Goal: Task Accomplishment & Management: Use online tool/utility

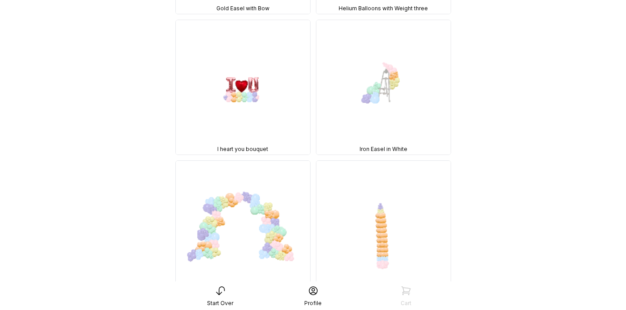
scroll to position [5078, 0]
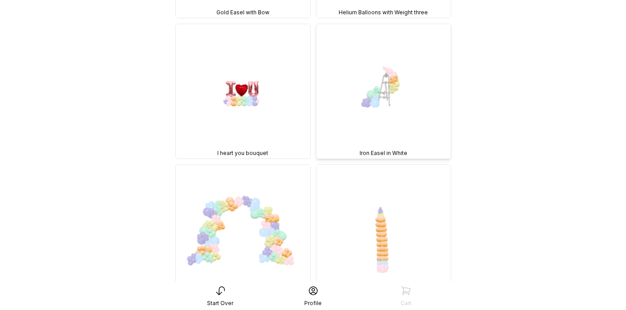
click at [384, 88] on img at bounding box center [383, 91] width 134 height 134
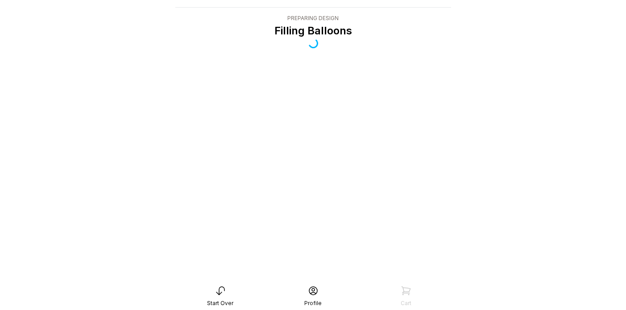
scroll to position [18, 0]
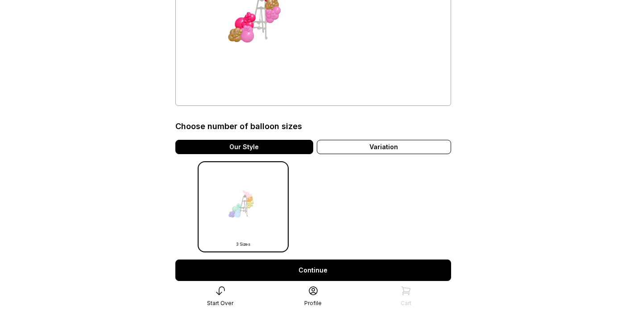
scroll to position [139, 0]
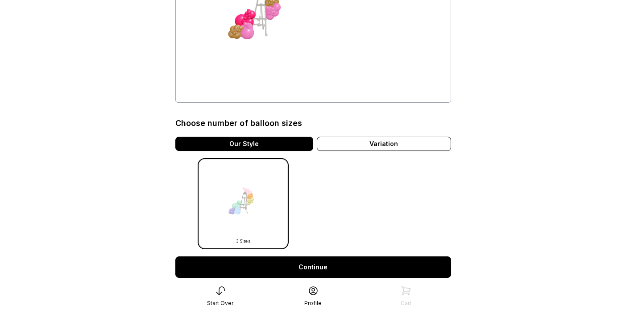
click at [319, 263] on link "Continue" at bounding box center [313, 266] width 276 height 21
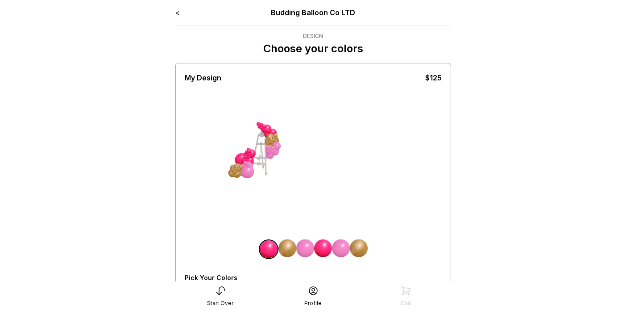
scroll to position [80, 0]
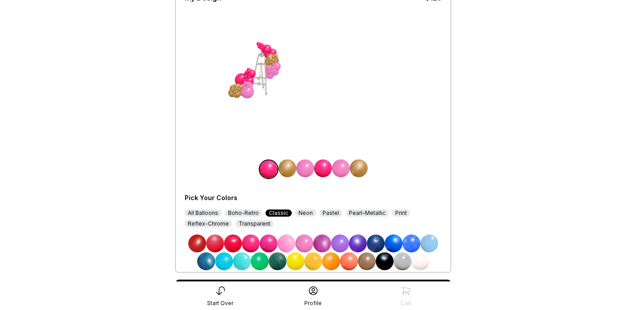
click at [204, 212] on div "All Balloons" at bounding box center [203, 212] width 37 height 7
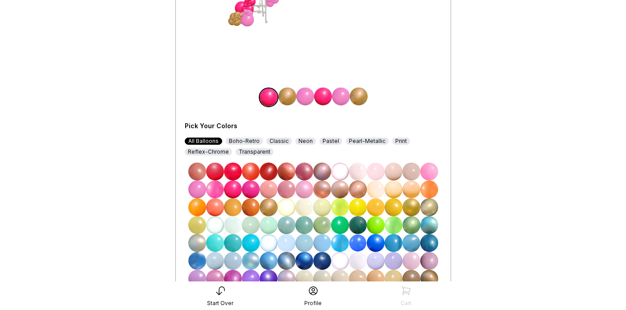
scroll to position [154, 0]
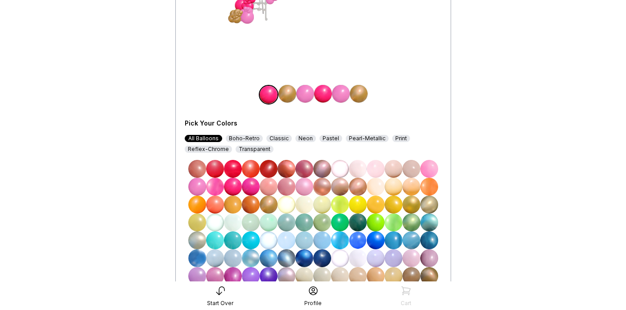
click at [301, 239] on img at bounding box center [304, 240] width 18 height 18
click at [303, 92] on img at bounding box center [305, 94] width 18 height 18
click at [301, 240] on img at bounding box center [304, 240] width 18 height 18
click at [340, 95] on img at bounding box center [341, 94] width 18 height 18
click at [303, 236] on img at bounding box center [304, 240] width 18 height 18
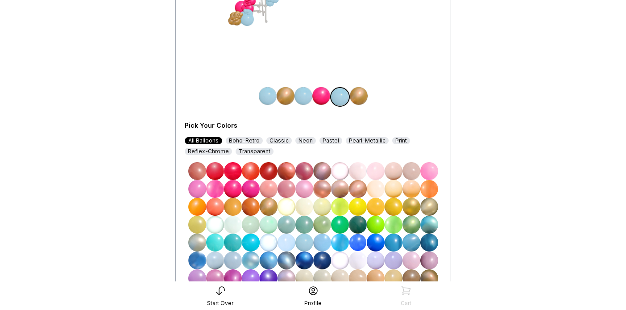
scroll to position [153, 0]
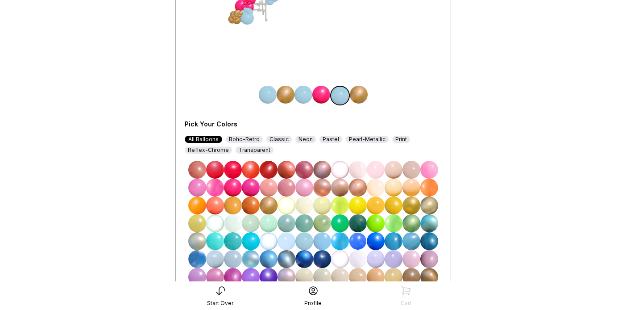
click at [362, 95] on img at bounding box center [359, 95] width 18 height 18
click at [229, 261] on img at bounding box center [233, 259] width 18 height 18
click at [286, 98] on img at bounding box center [286, 95] width 18 height 18
click at [234, 255] on img at bounding box center [233, 259] width 18 height 18
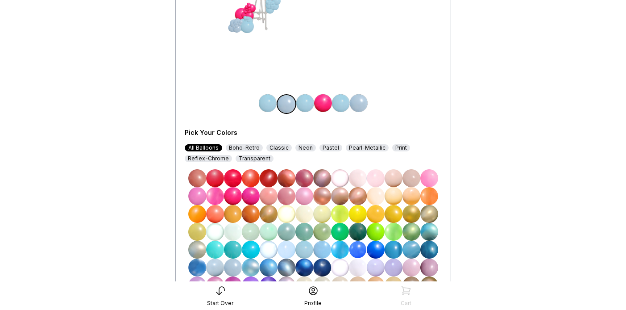
scroll to position [141, 0]
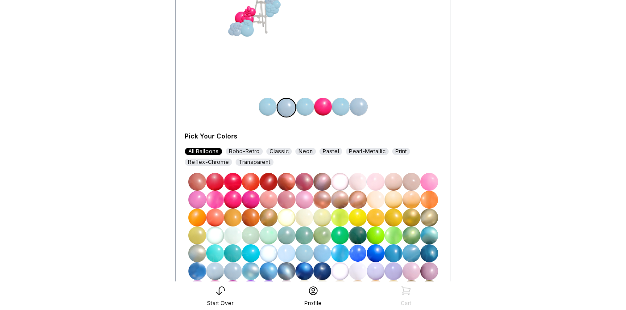
click at [319, 108] on img at bounding box center [323, 107] width 18 height 18
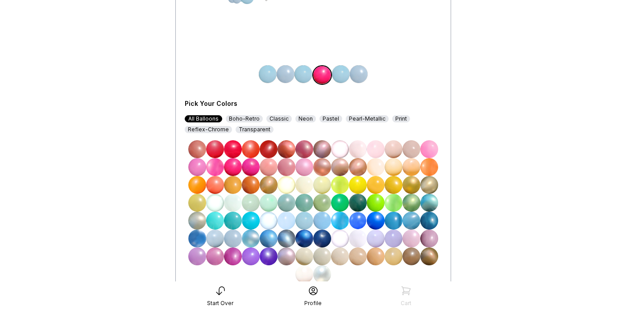
scroll to position [178, 0]
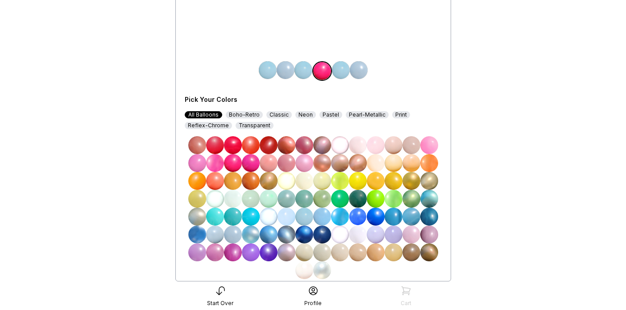
click at [352, 236] on img at bounding box center [358, 234] width 18 height 18
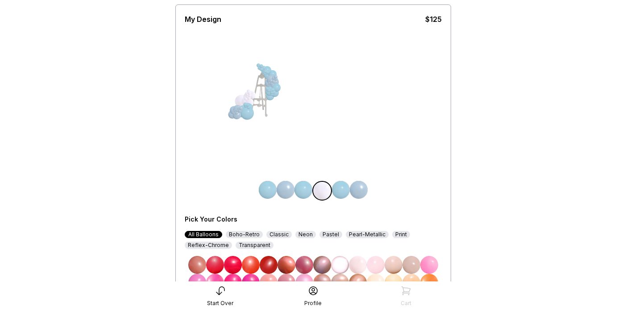
scroll to position [56, 0]
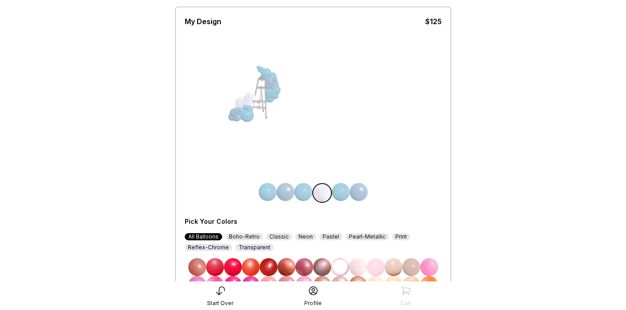
click at [284, 195] on img at bounding box center [286, 192] width 18 height 18
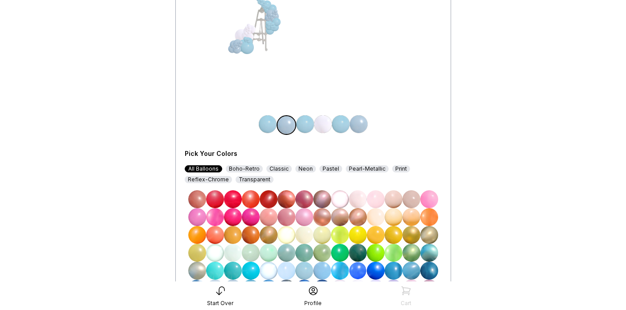
scroll to position [182, 0]
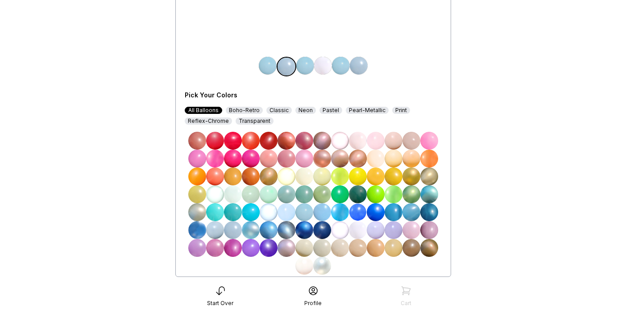
click at [358, 230] on img at bounding box center [358, 230] width 18 height 18
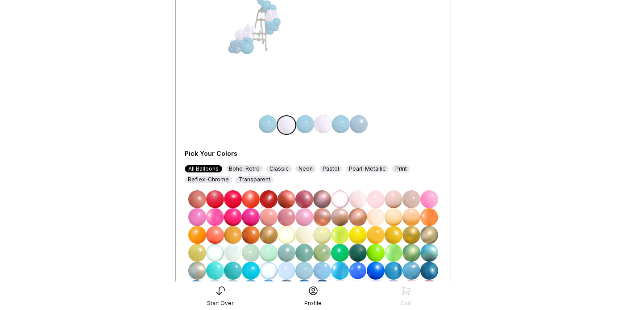
scroll to position [98, 0]
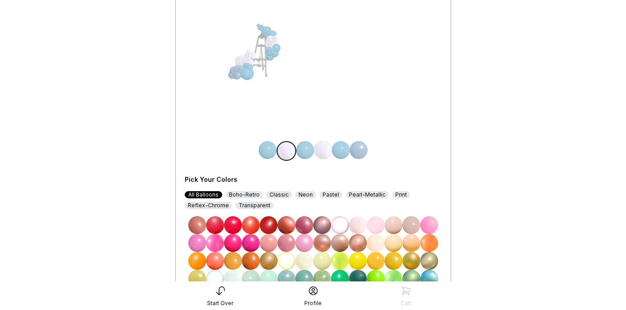
click at [340, 150] on img at bounding box center [341, 150] width 18 height 18
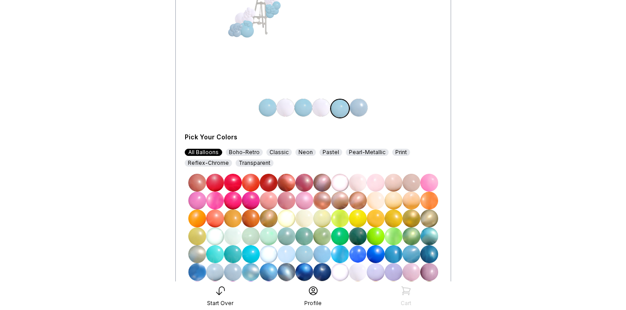
click at [319, 254] on img at bounding box center [322, 254] width 18 height 18
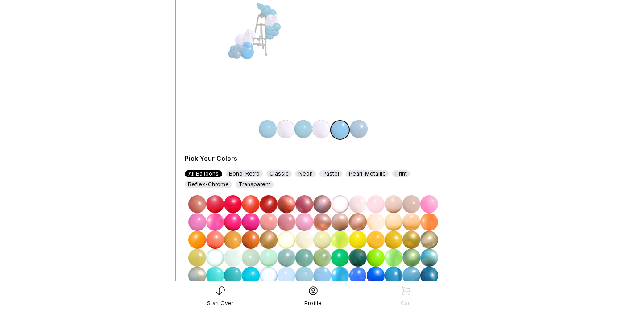
scroll to position [119, 0]
click at [301, 128] on img at bounding box center [303, 129] width 18 height 18
click at [304, 275] on img at bounding box center [304, 276] width 18 height 18
click at [319, 273] on img at bounding box center [322, 276] width 18 height 18
click at [302, 274] on img at bounding box center [304, 276] width 18 height 18
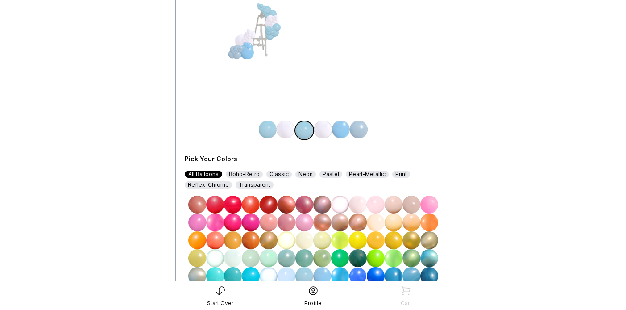
click at [411, 272] on img at bounding box center [411, 276] width 18 height 18
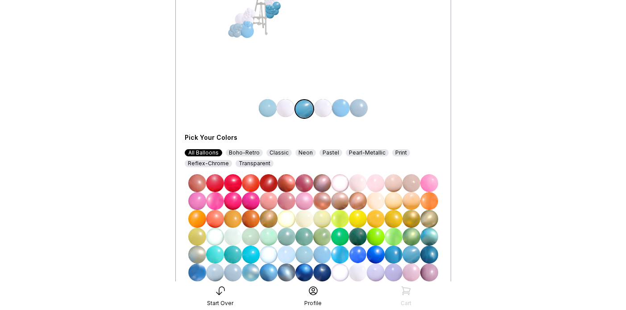
scroll to position [141, 0]
click at [269, 272] on img at bounding box center [269, 272] width 18 height 18
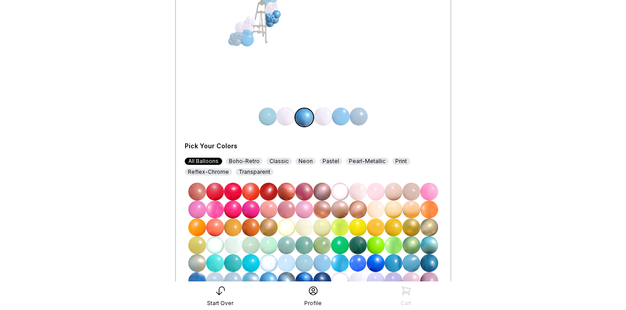
scroll to position [130, 0]
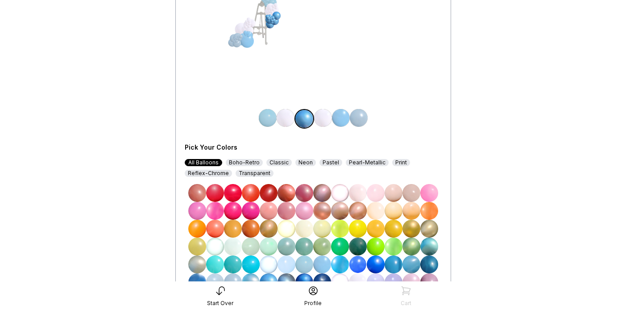
click at [264, 117] on img at bounding box center [268, 118] width 18 height 18
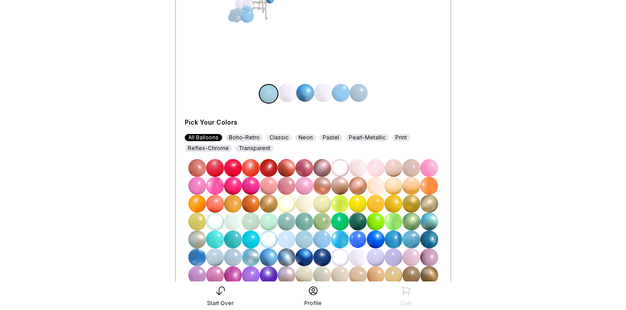
scroll to position [157, 0]
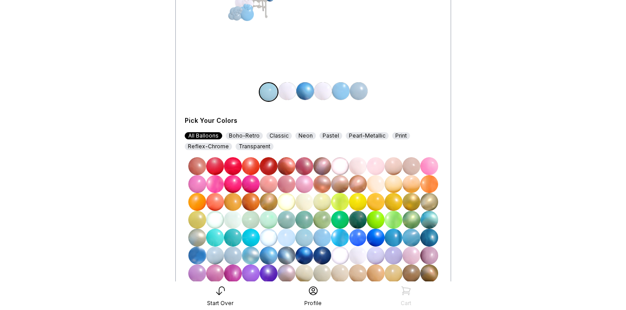
click at [265, 250] on img at bounding box center [269, 255] width 18 height 18
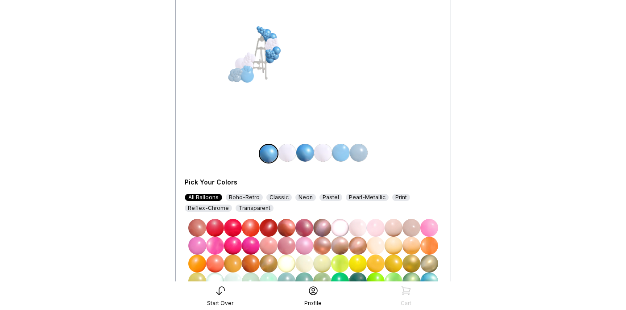
scroll to position [91, 0]
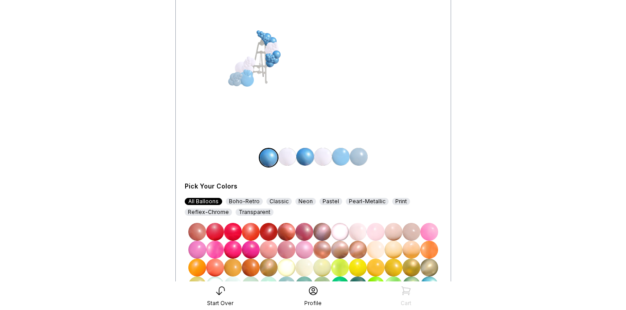
click at [359, 151] on img at bounding box center [359, 157] width 18 height 18
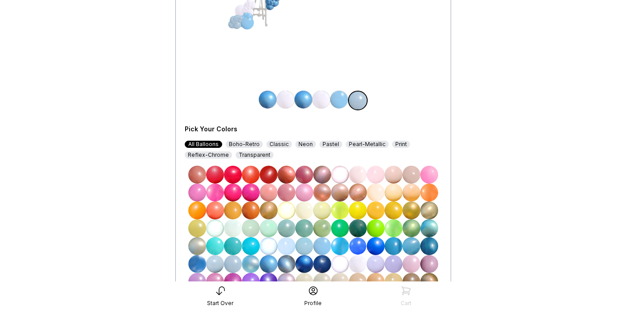
scroll to position [155, 0]
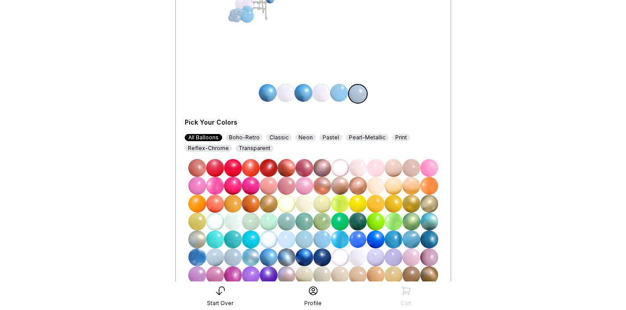
click at [270, 258] on img at bounding box center [269, 257] width 18 height 18
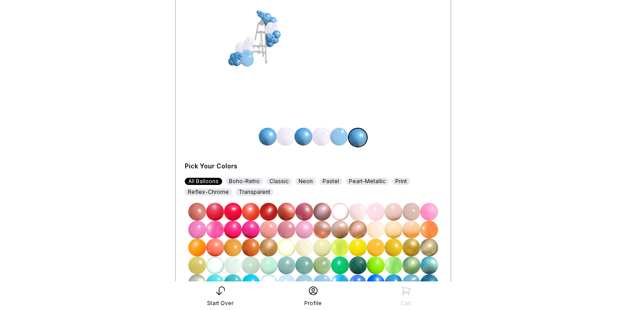
scroll to position [111, 0]
click at [339, 138] on img at bounding box center [339, 137] width 18 height 18
click at [265, 137] on img at bounding box center [268, 137] width 18 height 18
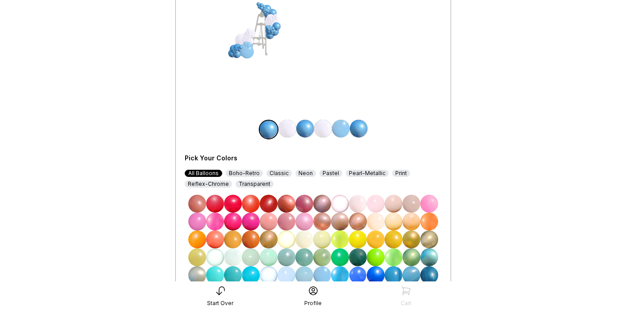
scroll to position [123, 0]
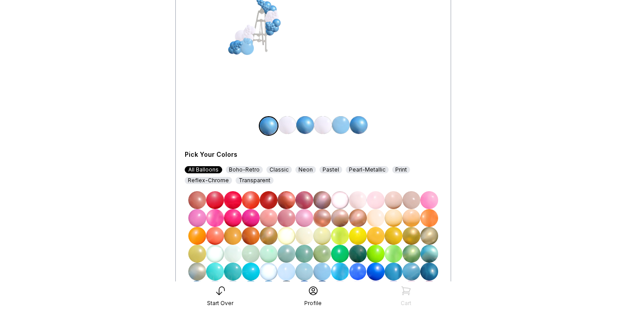
click at [288, 273] on img at bounding box center [287, 271] width 18 height 18
click at [301, 272] on img at bounding box center [304, 271] width 18 height 18
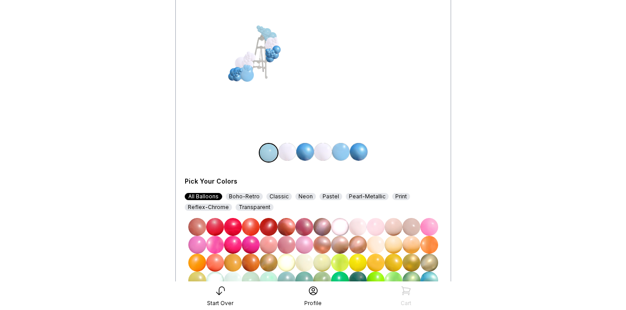
scroll to position [98, 0]
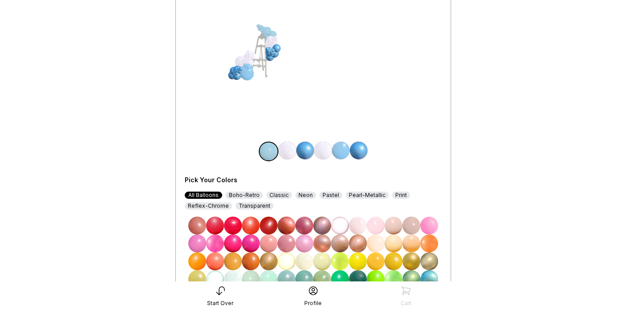
click at [284, 152] on img at bounding box center [287, 150] width 18 height 18
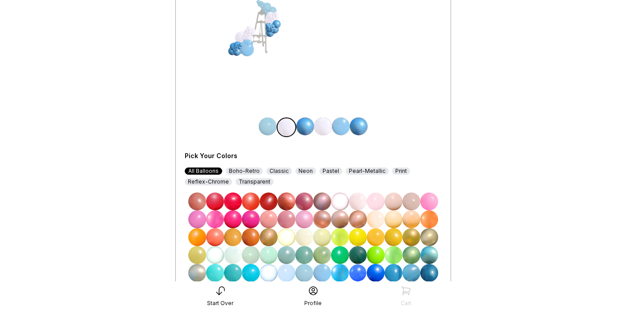
scroll to position [124, 0]
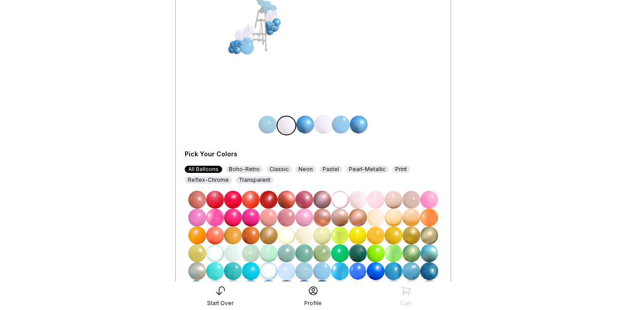
click at [287, 268] on img at bounding box center [287, 271] width 18 height 18
click at [321, 120] on img at bounding box center [323, 125] width 18 height 18
click at [282, 270] on img at bounding box center [287, 271] width 18 height 18
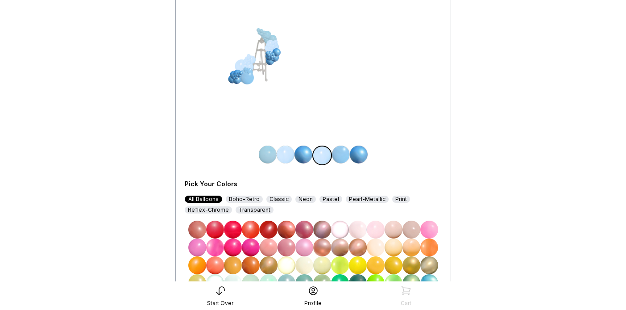
scroll to position [93, 0]
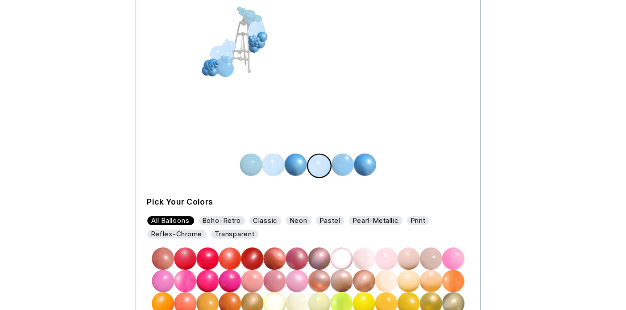
click at [301, 157] on img at bounding box center [303, 155] width 18 height 18
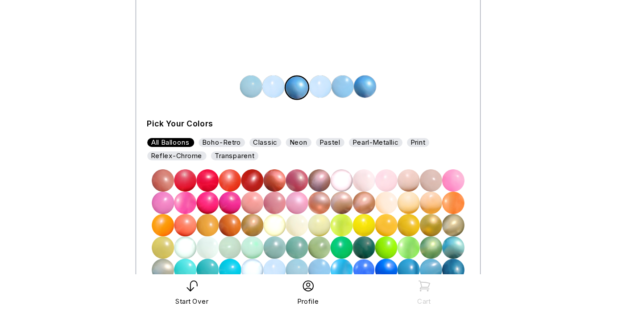
scroll to position [129, 0]
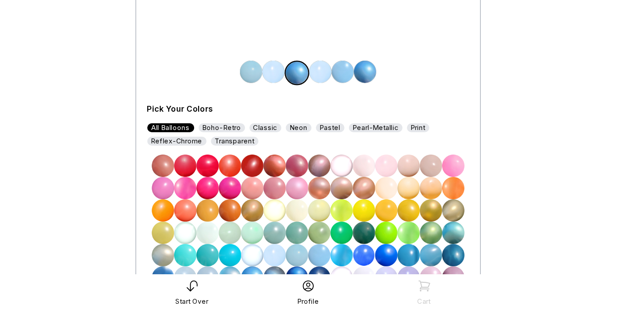
click at [303, 265] on img at bounding box center [304, 266] width 18 height 18
click at [355, 123] on img at bounding box center [359, 120] width 18 height 18
click at [304, 261] on img at bounding box center [304, 266] width 18 height 18
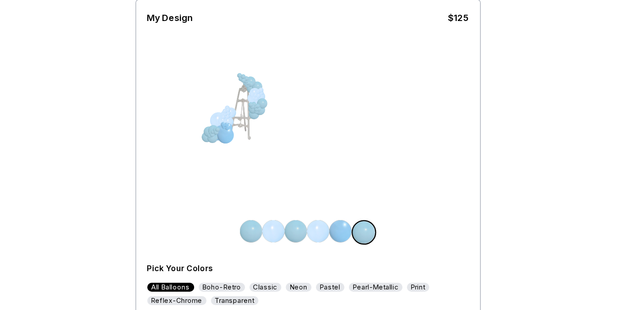
scroll to position [59, 0]
